Goal: Task Accomplishment & Management: Complete application form

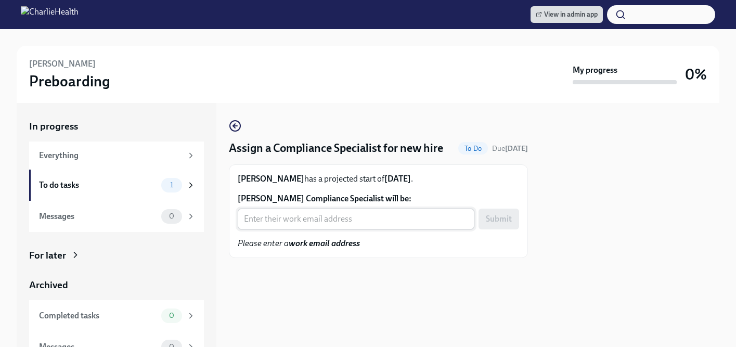
click at [291, 229] on input "Victoria Storm's Compliance Specialist will be:" at bounding box center [356, 219] width 237 height 21
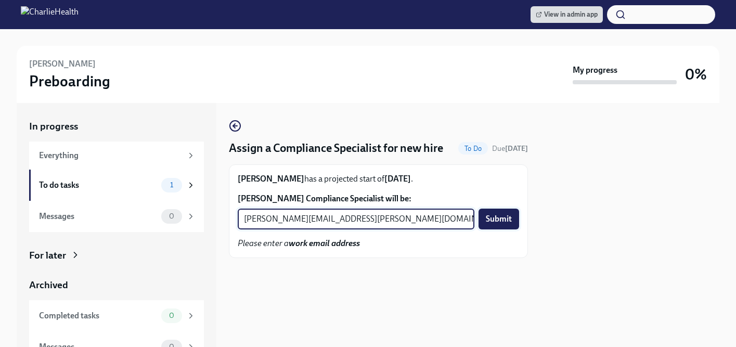
type input "chelsey.mendoza@charliehealth.com"
click at [499, 224] on span "Submit" at bounding box center [499, 219] width 26 height 10
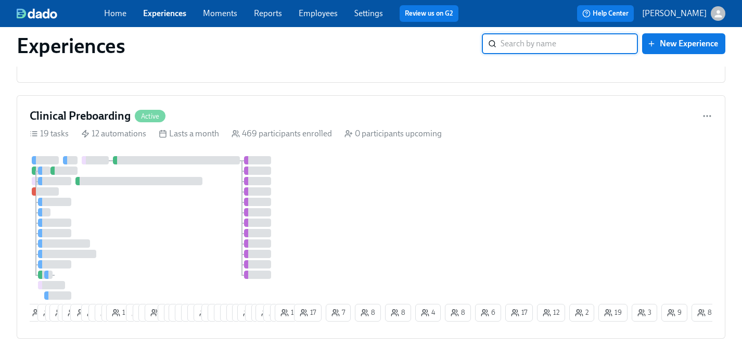
scroll to position [1071, 0]
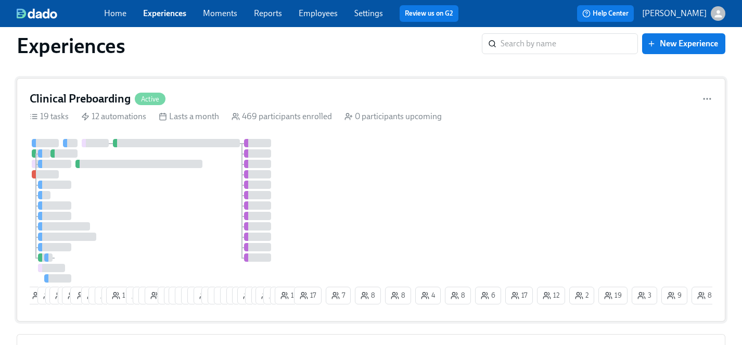
click at [199, 211] on div at bounding box center [161, 211] width 262 height 144
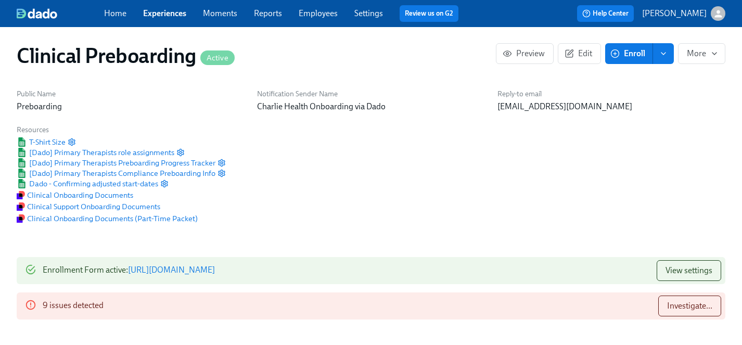
scroll to position [135, 0]
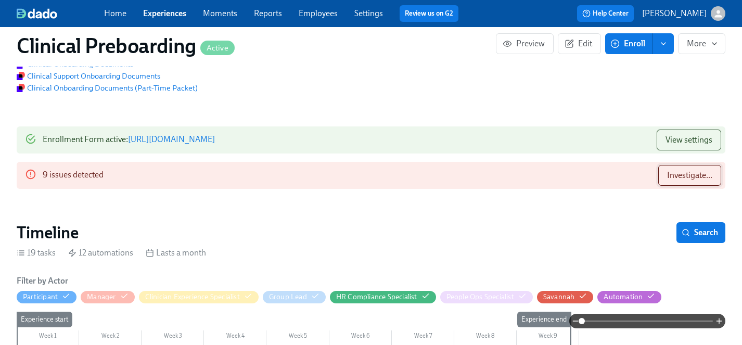
click at [672, 177] on span "Investigate..." at bounding box center [689, 175] width 45 height 10
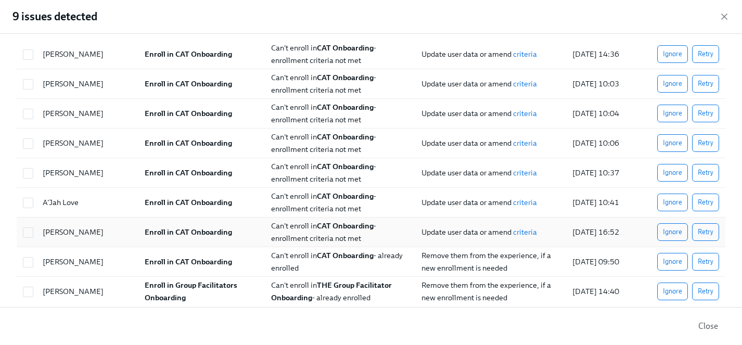
scroll to position [43, 0]
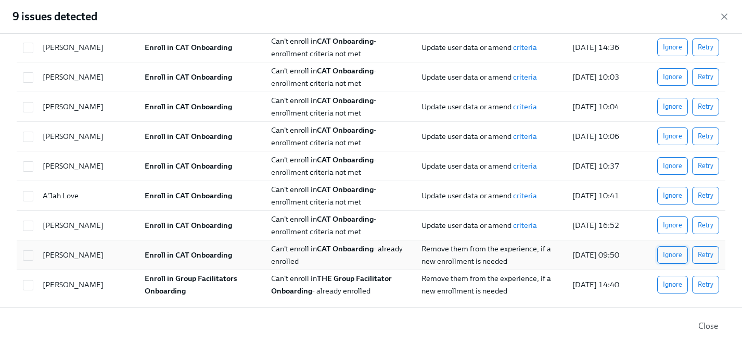
click at [673, 256] on span "Ignore" at bounding box center [672, 255] width 19 height 10
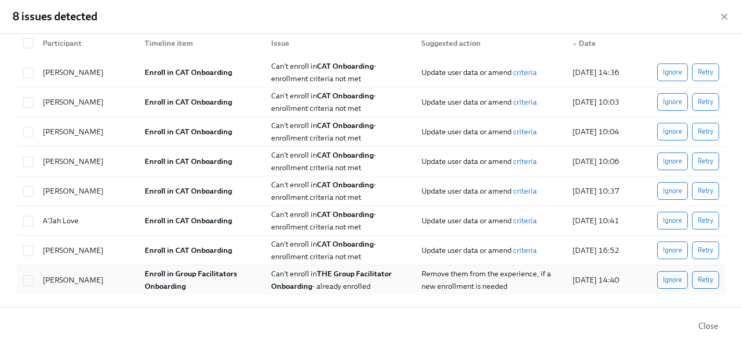
scroll to position [0, 12602]
click at [673, 279] on span "Ignore" at bounding box center [672, 280] width 19 height 10
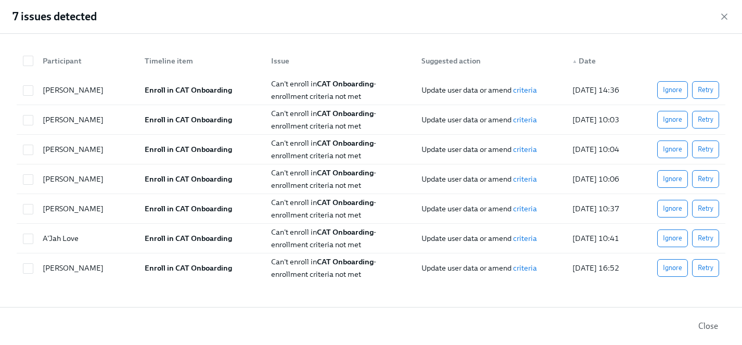
scroll to position [0, 0]
click at [723, 18] on icon "button" at bounding box center [724, 16] width 5 height 5
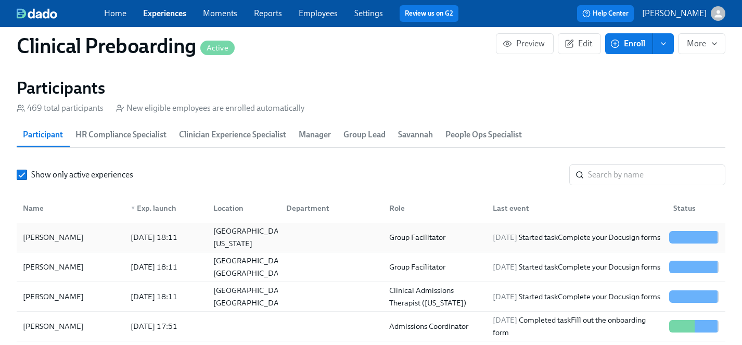
scroll to position [1119, 0]
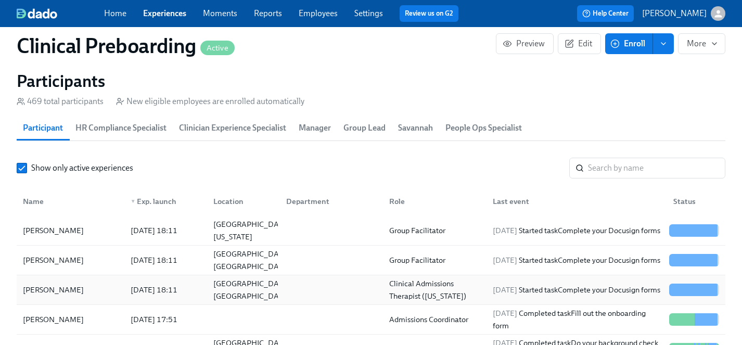
click at [47, 288] on div "[PERSON_NAME]" at bounding box center [53, 290] width 69 height 12
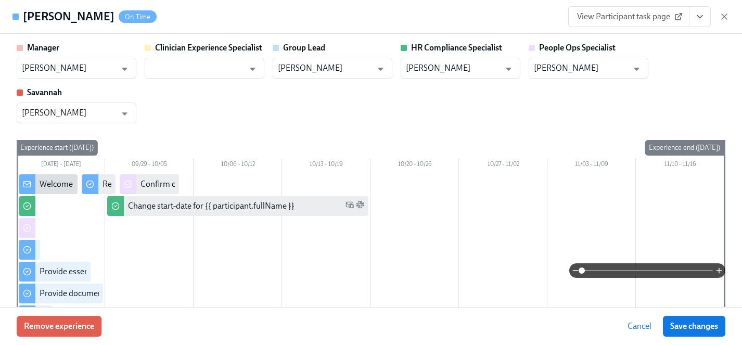
click at [701, 15] on icon "View task page" at bounding box center [700, 16] width 10 height 10
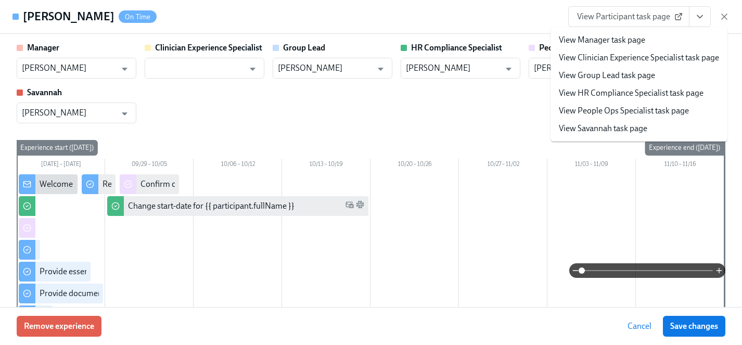
click at [620, 93] on link "View HR Compliance Specialist task page" at bounding box center [631, 92] width 145 height 11
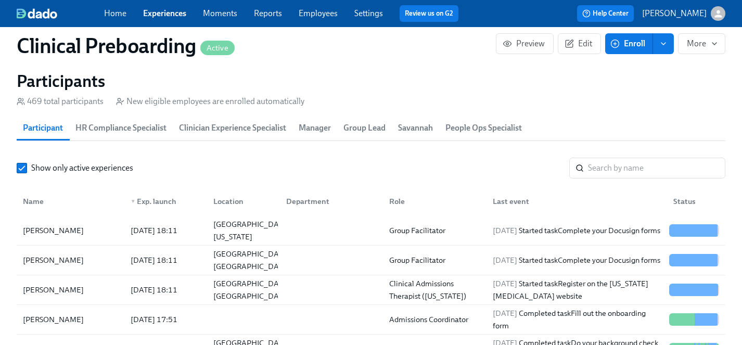
click at [313, 13] on link "Employees" at bounding box center [318, 13] width 39 height 10
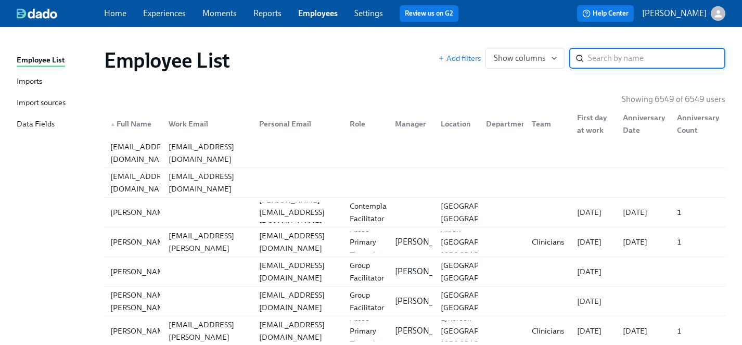
click at [606, 55] on input "search" at bounding box center [656, 58] width 137 height 21
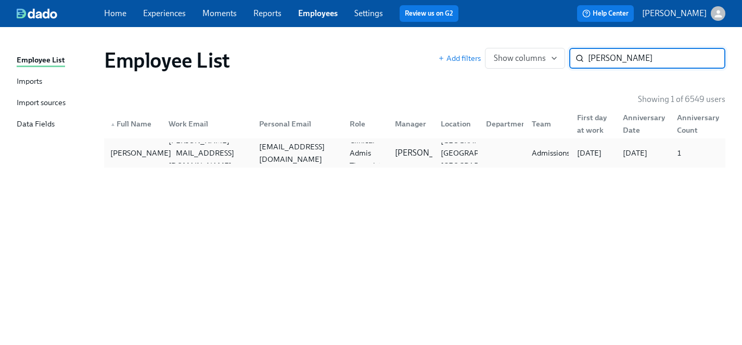
type input "[PERSON_NAME]"
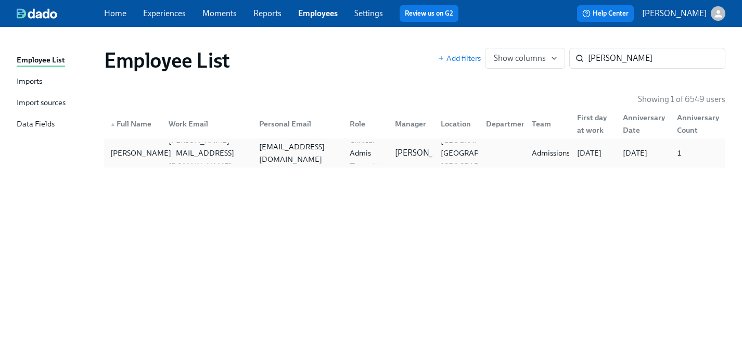
click at [124, 153] on div "[PERSON_NAME]" at bounding box center [140, 153] width 69 height 12
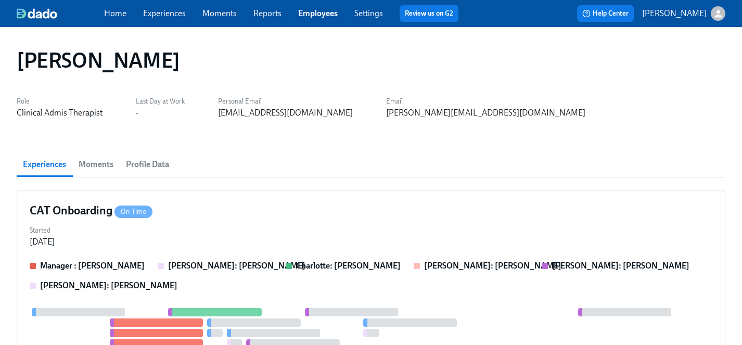
click at [326, 9] on link "Employees" at bounding box center [318, 13] width 40 height 10
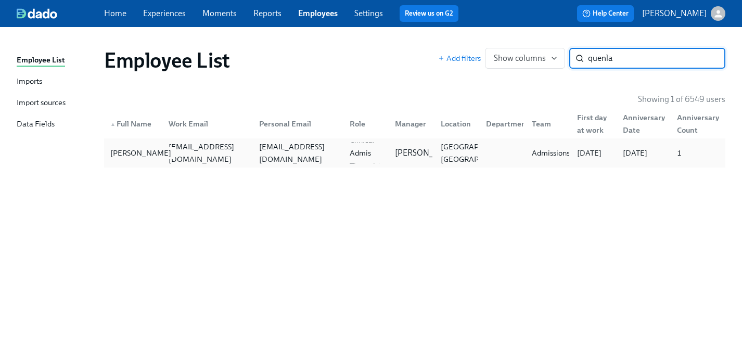
type input "quenla"
click at [133, 157] on div "[PERSON_NAME]" at bounding box center [140, 153] width 69 height 12
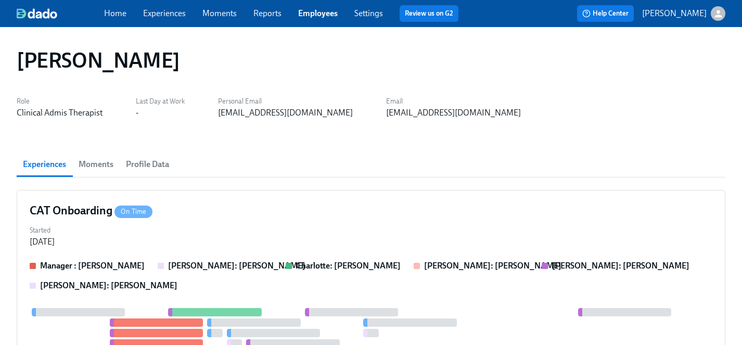
click at [311, 14] on link "Employees" at bounding box center [318, 13] width 40 height 10
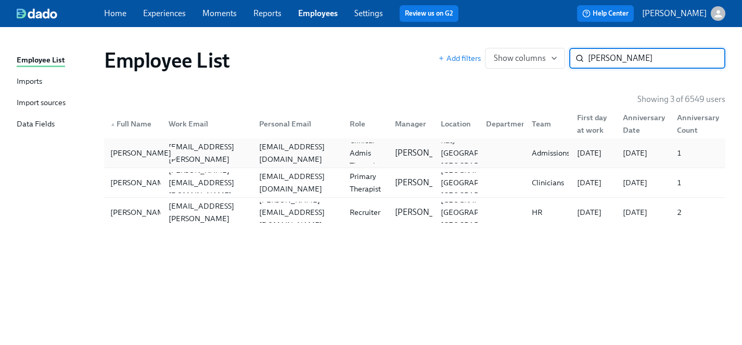
type input "[PERSON_NAME]"
click at [120, 150] on div "[PERSON_NAME]" at bounding box center [140, 153] width 69 height 12
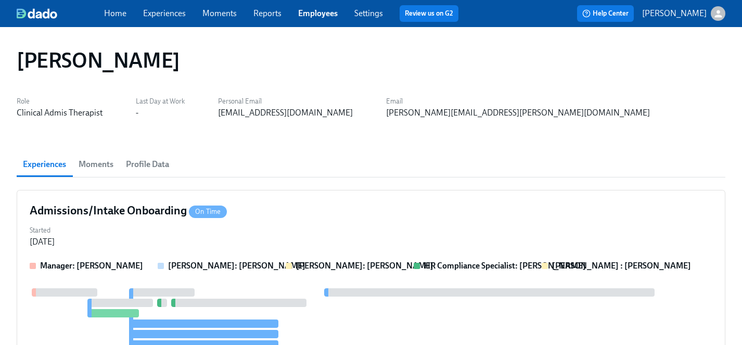
click at [320, 16] on link "Employees" at bounding box center [318, 13] width 40 height 10
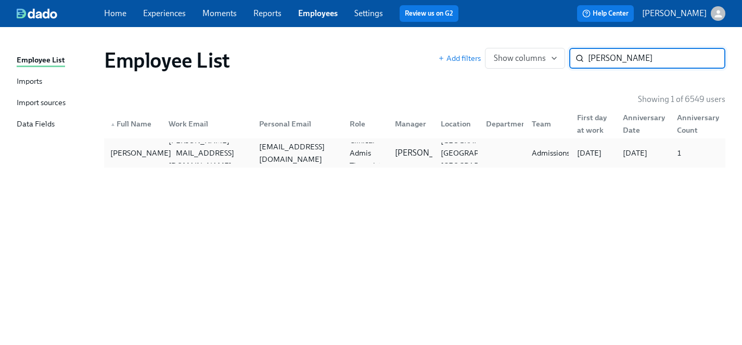
type input "[PERSON_NAME]"
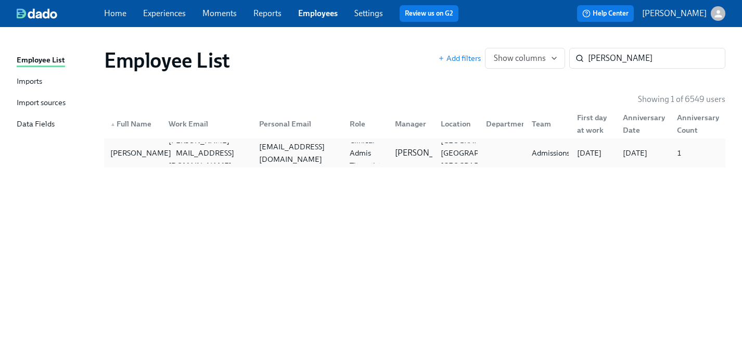
click at [131, 151] on div "[PERSON_NAME]" at bounding box center [140, 153] width 69 height 12
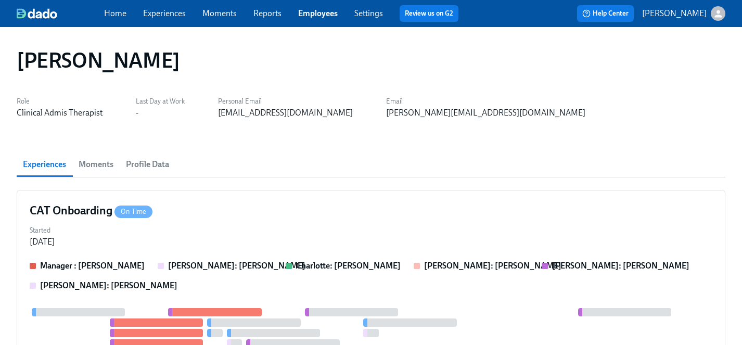
click at [321, 11] on link "Employees" at bounding box center [318, 13] width 40 height 10
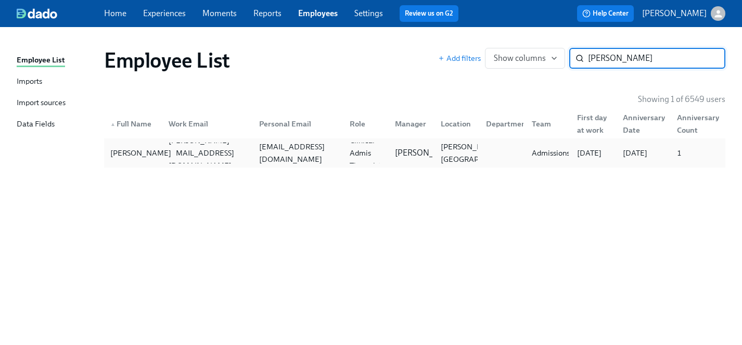
type input "[PERSON_NAME]"
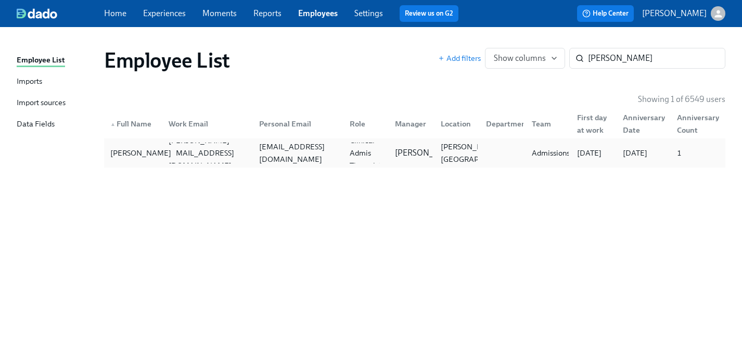
click at [121, 150] on div "[PERSON_NAME]" at bounding box center [140, 153] width 69 height 12
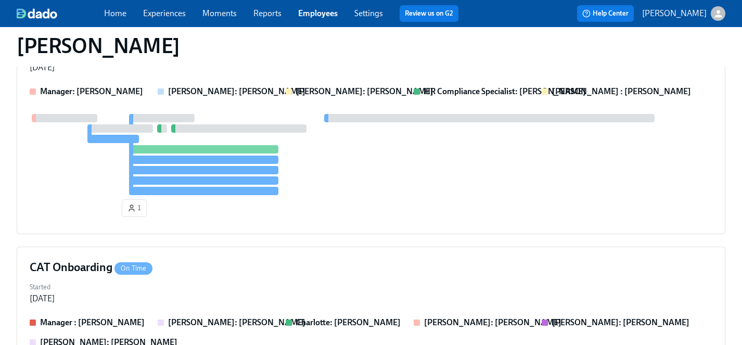
scroll to position [29, 0]
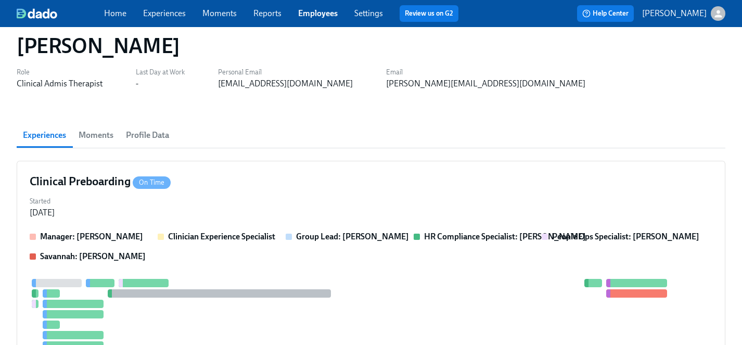
click at [318, 11] on link "Employees" at bounding box center [318, 13] width 40 height 10
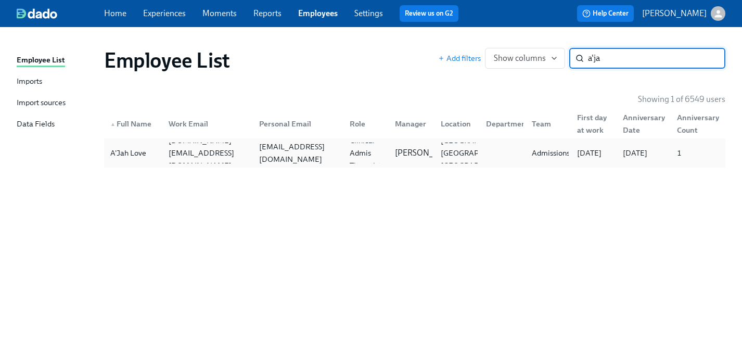
type input "a'ja"
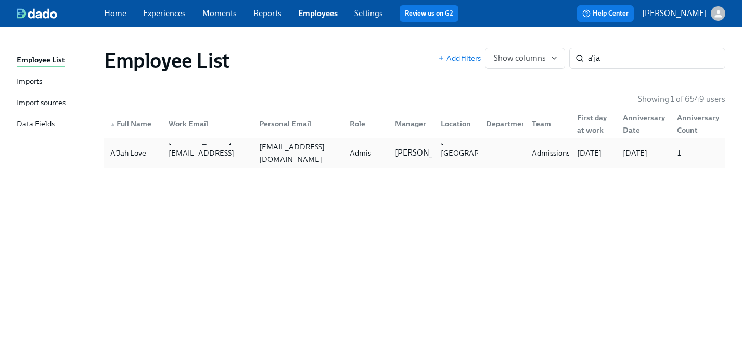
click at [122, 150] on div "A'Jah Love" at bounding box center [128, 153] width 44 height 12
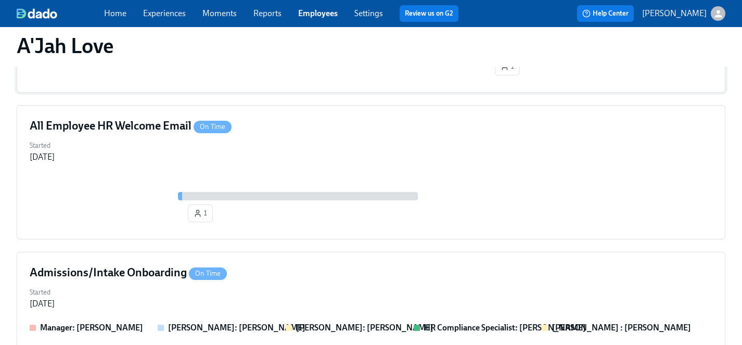
scroll to position [278, 0]
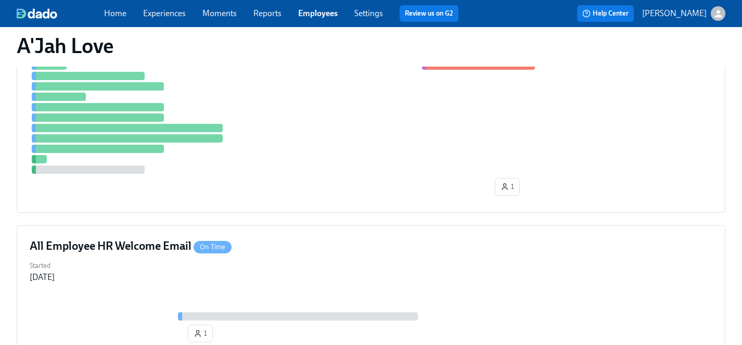
click at [313, 15] on link "Employees" at bounding box center [318, 13] width 40 height 10
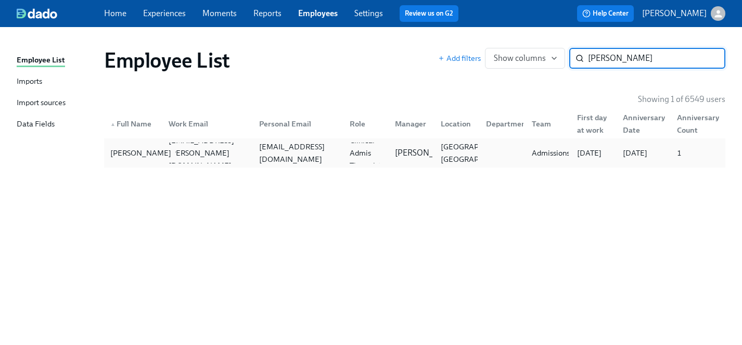
type input "[PERSON_NAME]"
click at [123, 151] on div "[PERSON_NAME]" at bounding box center [140, 153] width 69 height 12
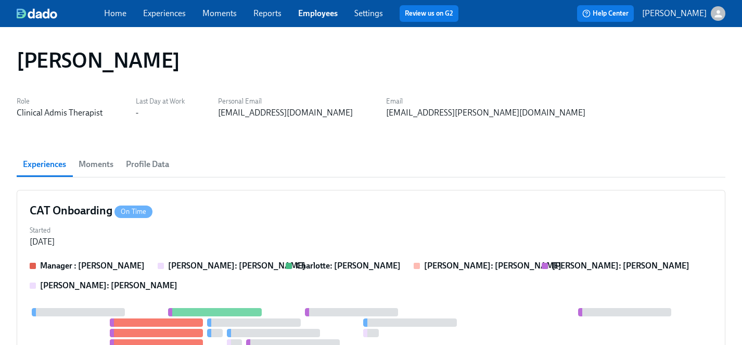
click at [160, 10] on link "Experiences" at bounding box center [164, 13] width 43 height 10
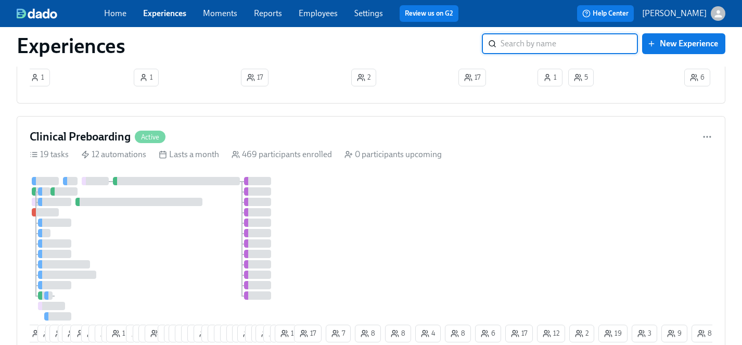
scroll to position [1027, 0]
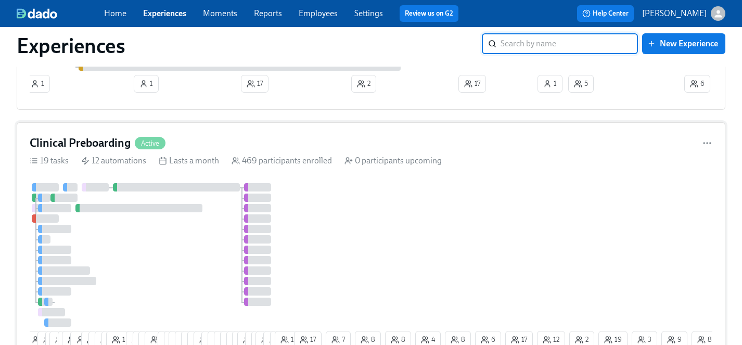
click at [198, 237] on div at bounding box center [161, 255] width 262 height 144
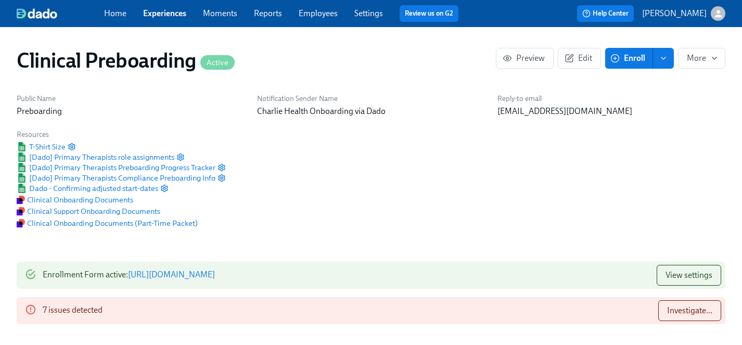
scroll to position [0, 11835]
click at [671, 309] on span "Investigate..." at bounding box center [689, 310] width 45 height 10
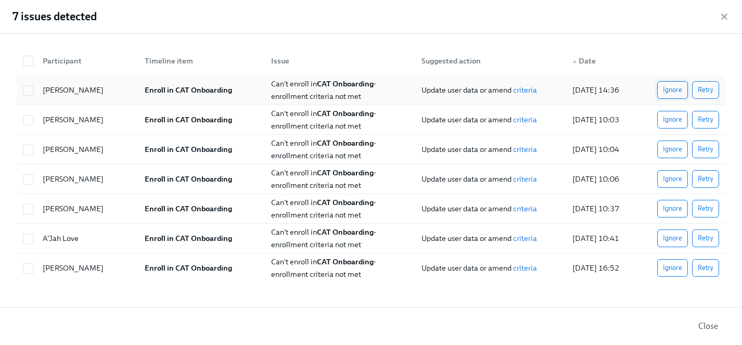
click at [676, 89] on span "Ignore" at bounding box center [672, 90] width 19 height 10
click at [676, 117] on span "Ignore" at bounding box center [672, 119] width 19 height 10
click at [676, 174] on span "Ignore" at bounding box center [672, 179] width 19 height 10
click at [676, 203] on span "Ignore" at bounding box center [672, 208] width 19 height 10
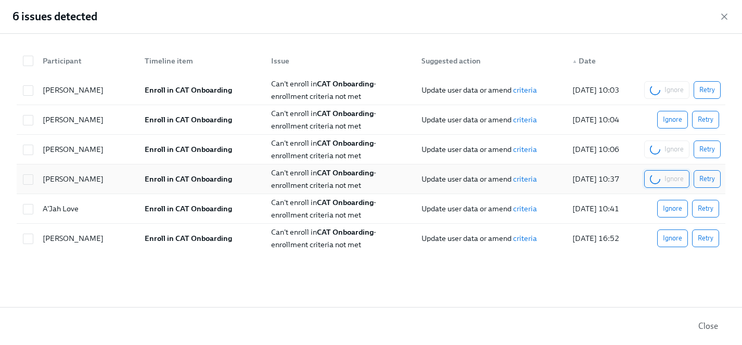
scroll to position [0, 12258]
click at [676, 233] on span "Ignore" at bounding box center [672, 238] width 19 height 10
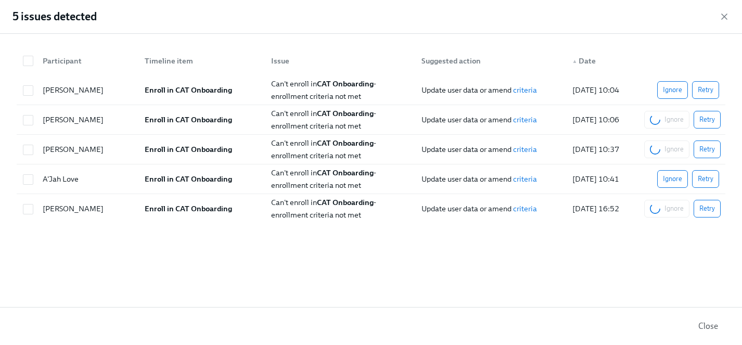
scroll to position [0, 12602]
click at [674, 240] on div "Participant Timeline item Issue Suggested action ▲ Date [PERSON_NAME] Enroll in…" at bounding box center [371, 170] width 742 height 273
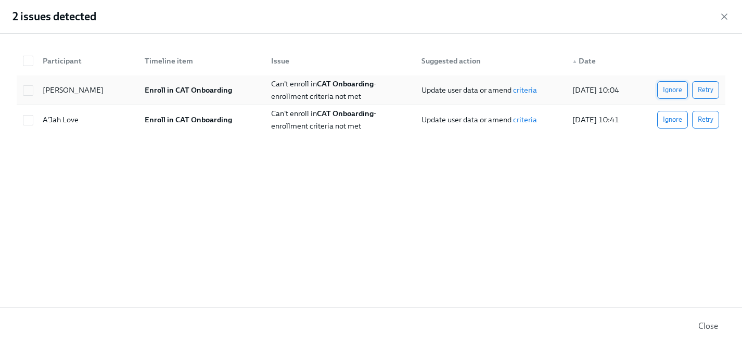
click at [671, 90] on span "Ignore" at bounding box center [672, 90] width 19 height 10
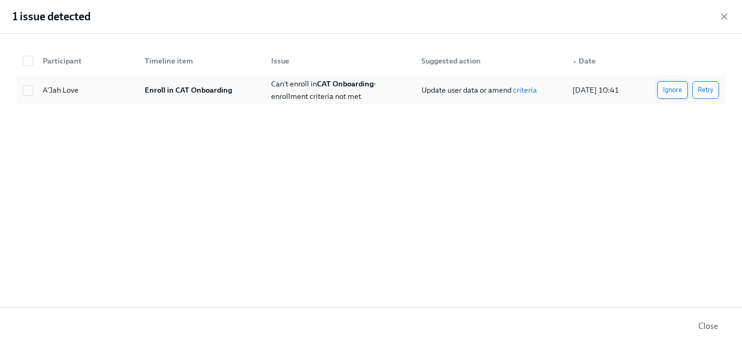
click at [670, 92] on span "Ignore" at bounding box center [672, 90] width 19 height 10
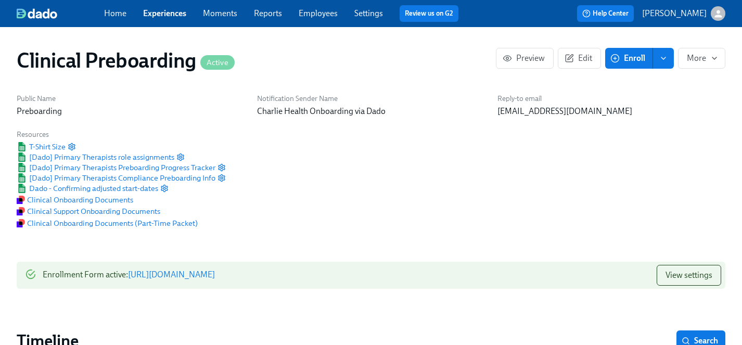
click at [164, 13] on link "Experiences" at bounding box center [164, 13] width 43 height 10
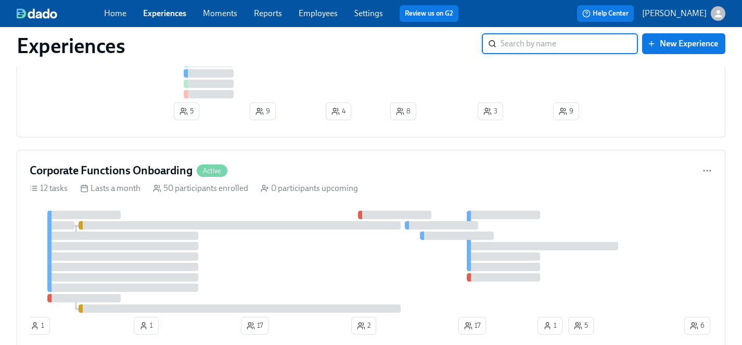
scroll to position [785, 0]
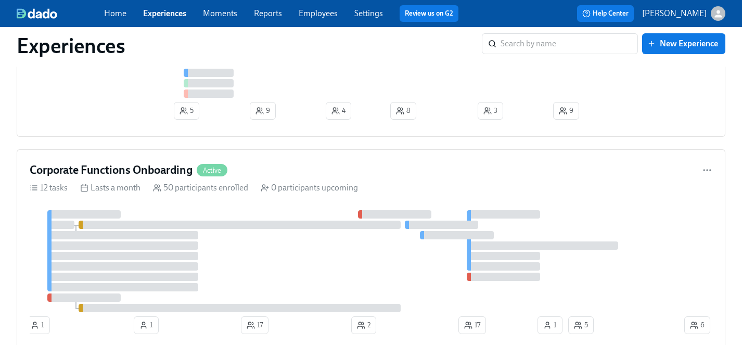
click at [162, 11] on link "Experiences" at bounding box center [164, 13] width 43 height 10
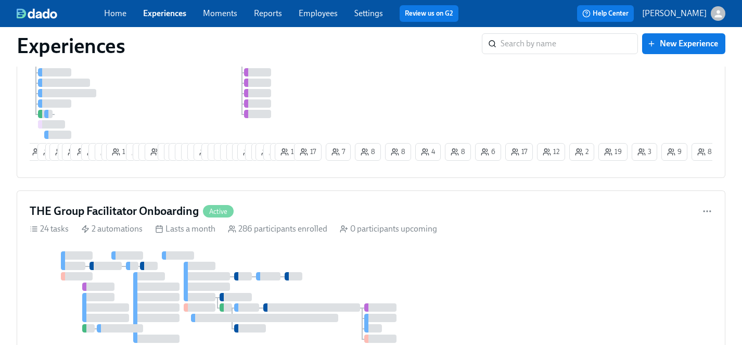
scroll to position [1281, 0]
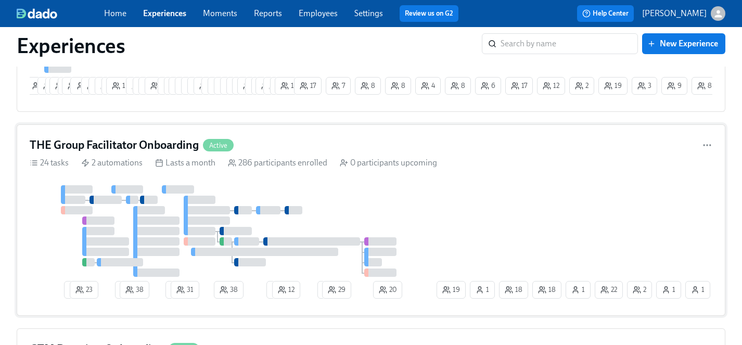
click at [377, 225] on div at bounding box center [232, 231] width 405 height 92
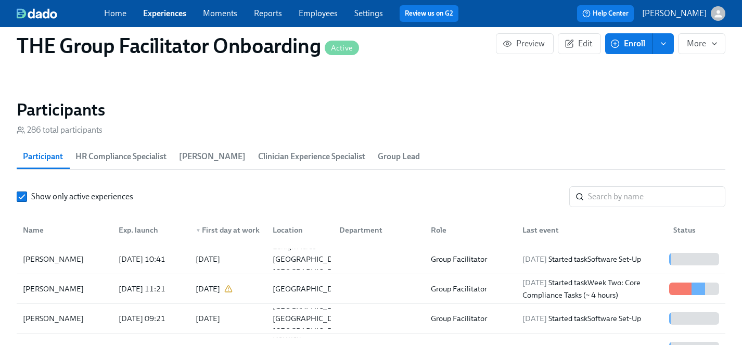
scroll to position [853, 0]
click at [607, 200] on input "search" at bounding box center [656, 196] width 137 height 21
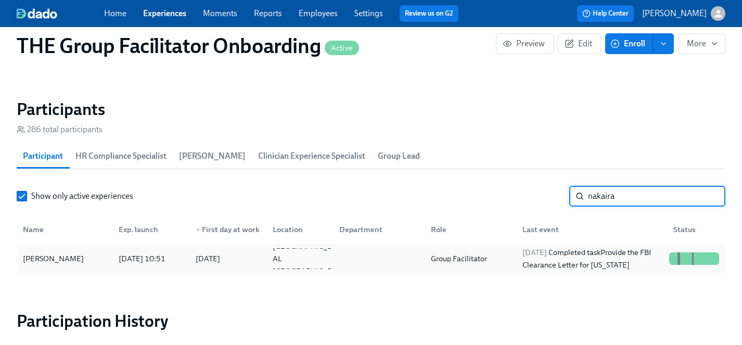
type input "nakaira"
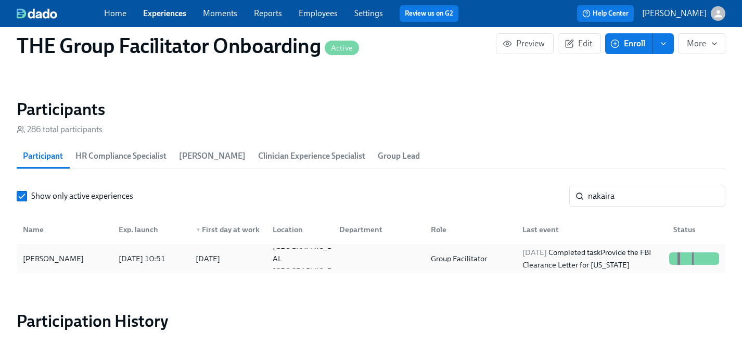
click at [53, 258] on div "[PERSON_NAME]" at bounding box center [53, 258] width 69 height 12
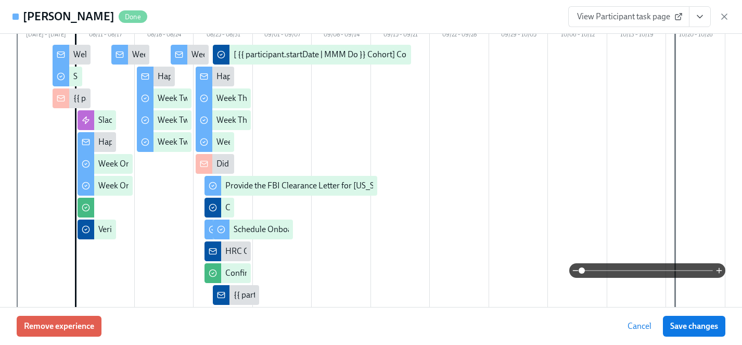
scroll to position [0, 14575]
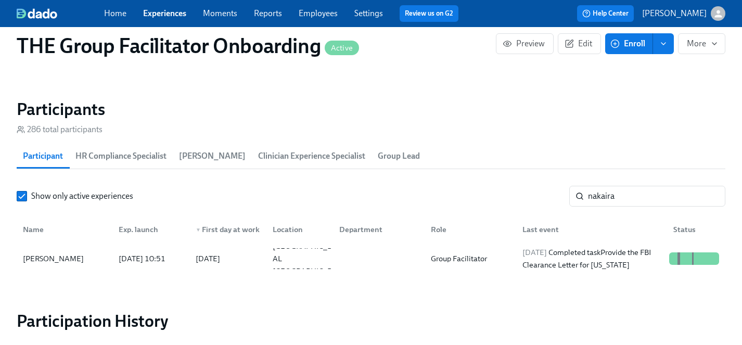
click at [155, 11] on link "Experiences" at bounding box center [164, 13] width 43 height 10
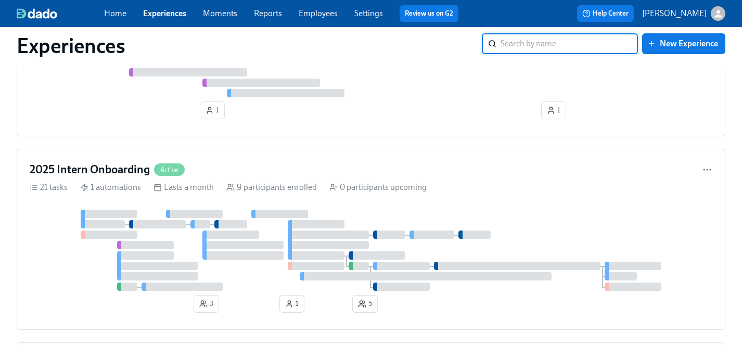
scroll to position [3850, 0]
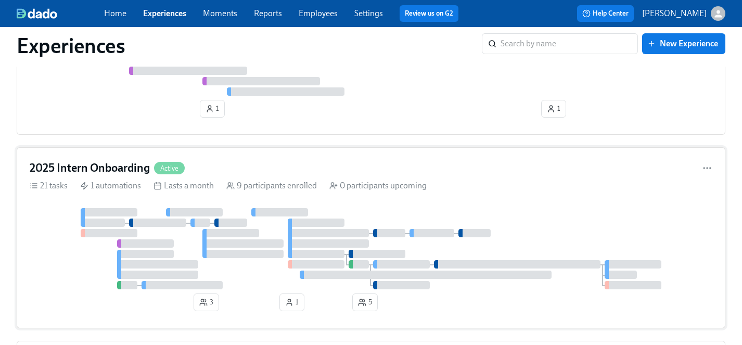
click at [312, 174] on div "2025 Intern Onboarding Active" at bounding box center [371, 168] width 683 height 16
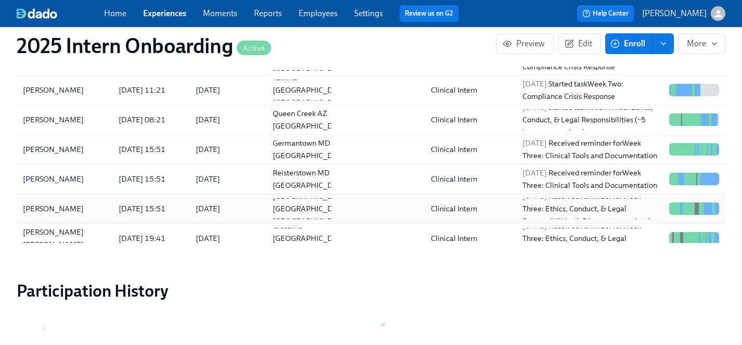
scroll to position [1063, 0]
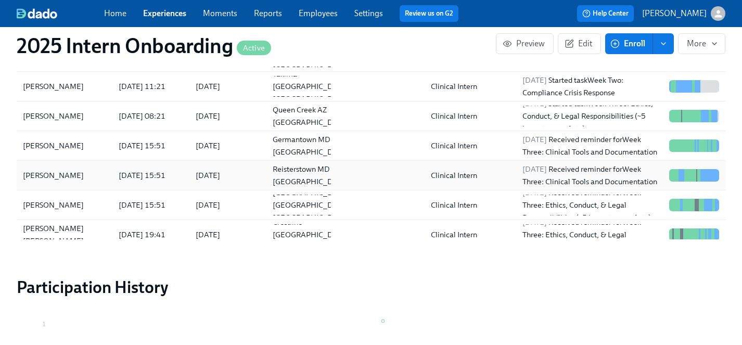
click at [45, 175] on div "[PERSON_NAME]" at bounding box center [53, 175] width 69 height 12
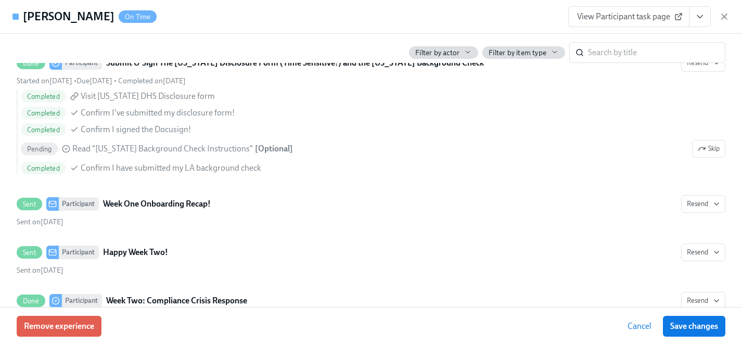
scroll to position [1165, 0]
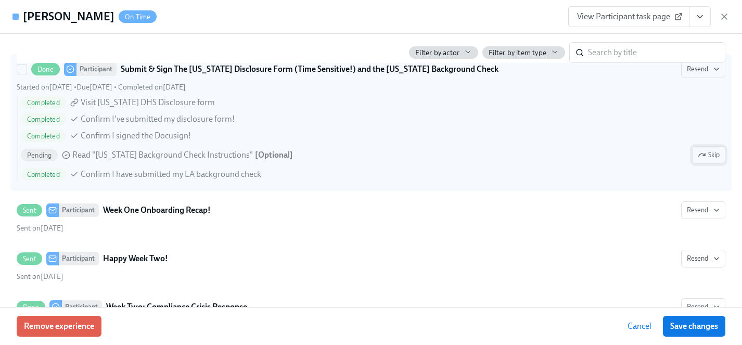
click at [710, 157] on span "Skip" at bounding box center [709, 155] width 22 height 10
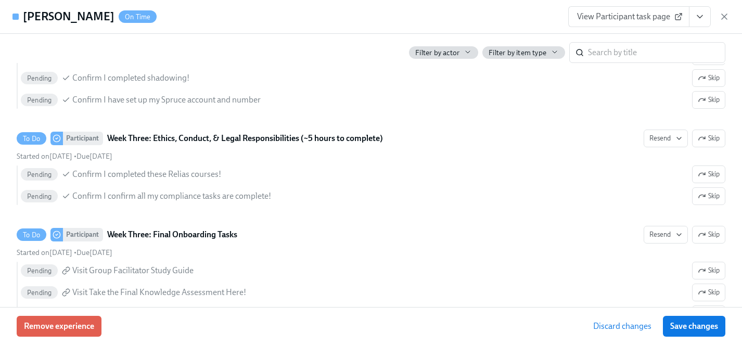
scroll to position [1781, 0]
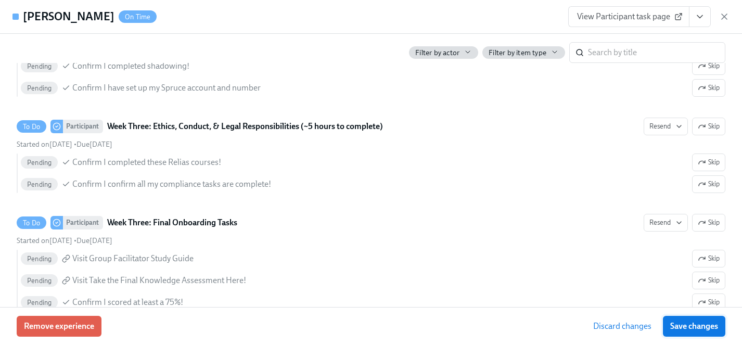
click at [686, 326] on span "Save changes" at bounding box center [694, 326] width 48 height 10
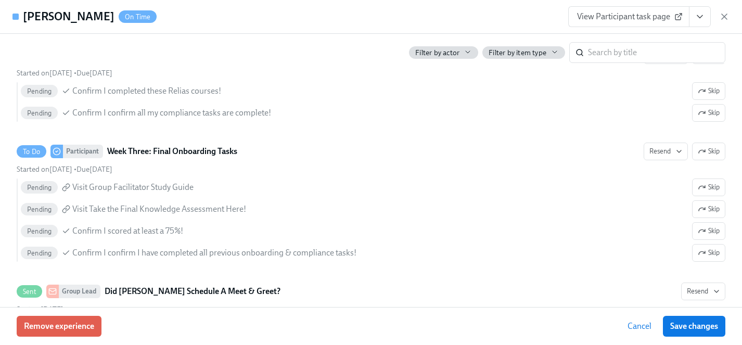
scroll to position [1848, 0]
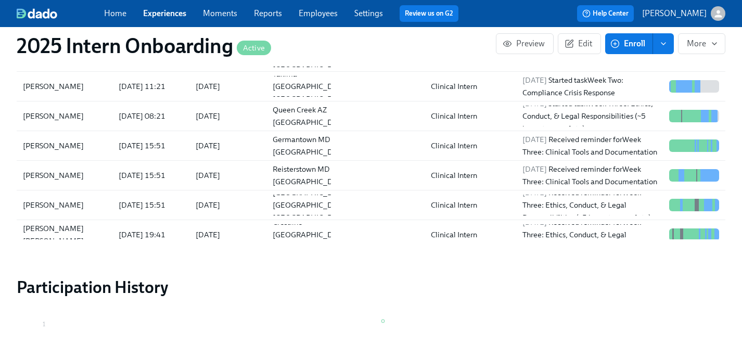
click at [308, 15] on link "Employees" at bounding box center [318, 13] width 39 height 10
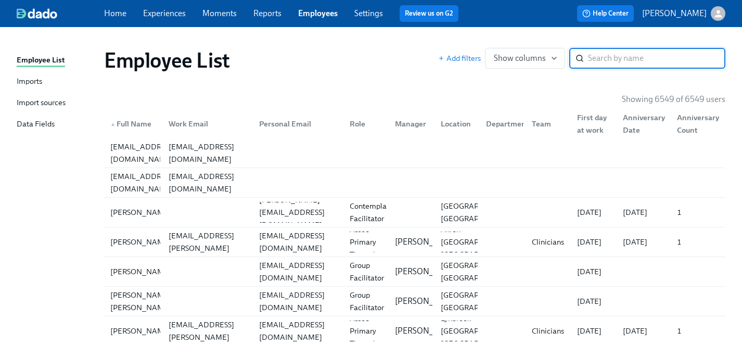
click at [604, 58] on input "search" at bounding box center [656, 58] width 137 height 21
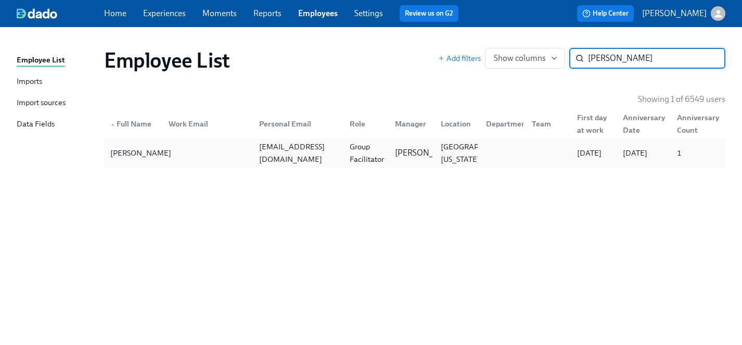
type input "[PERSON_NAME]"
click at [120, 151] on div "[PERSON_NAME]" at bounding box center [140, 153] width 69 height 12
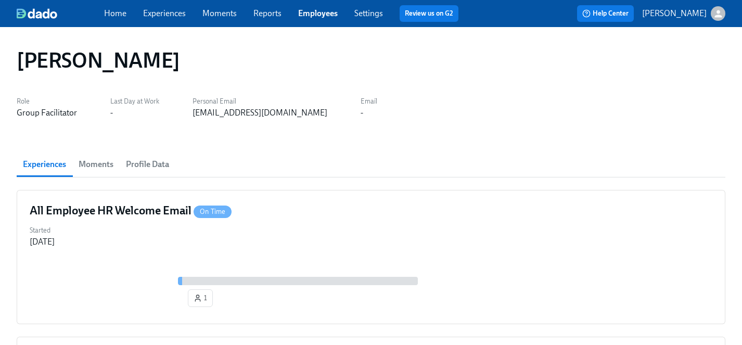
click at [161, 17] on link "Experiences" at bounding box center [164, 13] width 43 height 10
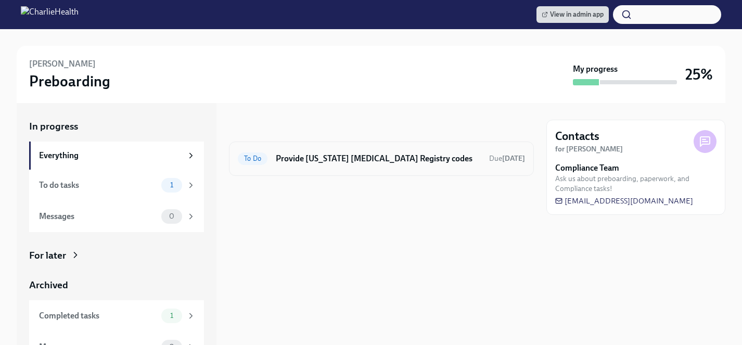
click at [341, 159] on h6 "Provide [US_STATE] [MEDICAL_DATA] Registry codes" at bounding box center [378, 158] width 205 height 11
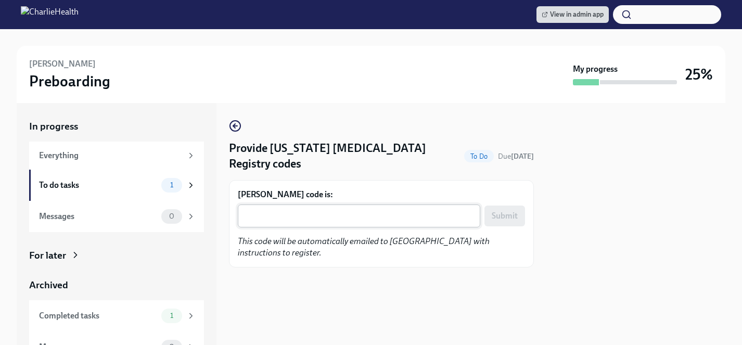
click at [335, 212] on textarea "[PERSON_NAME] code is:" at bounding box center [359, 216] width 230 height 12
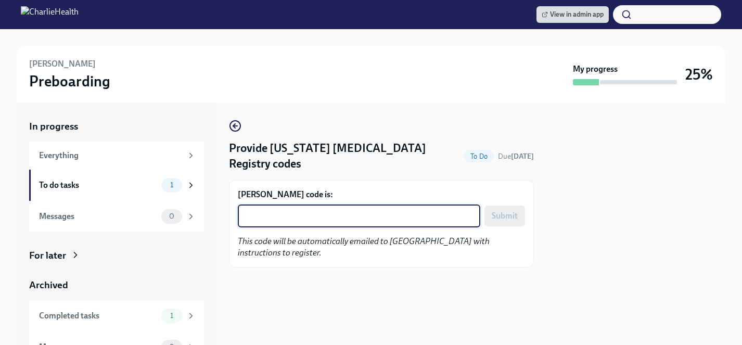
paste textarea "TXRYDQVGM704"
type textarea "TXRYDQVGM704"
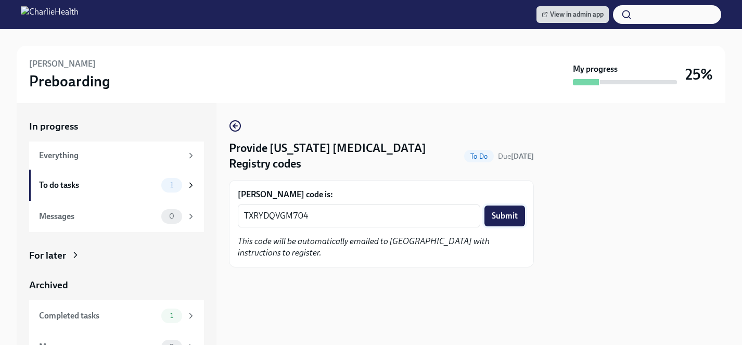
click at [500, 220] on span "Submit" at bounding box center [505, 216] width 26 height 10
